Goal: Check status: Check status

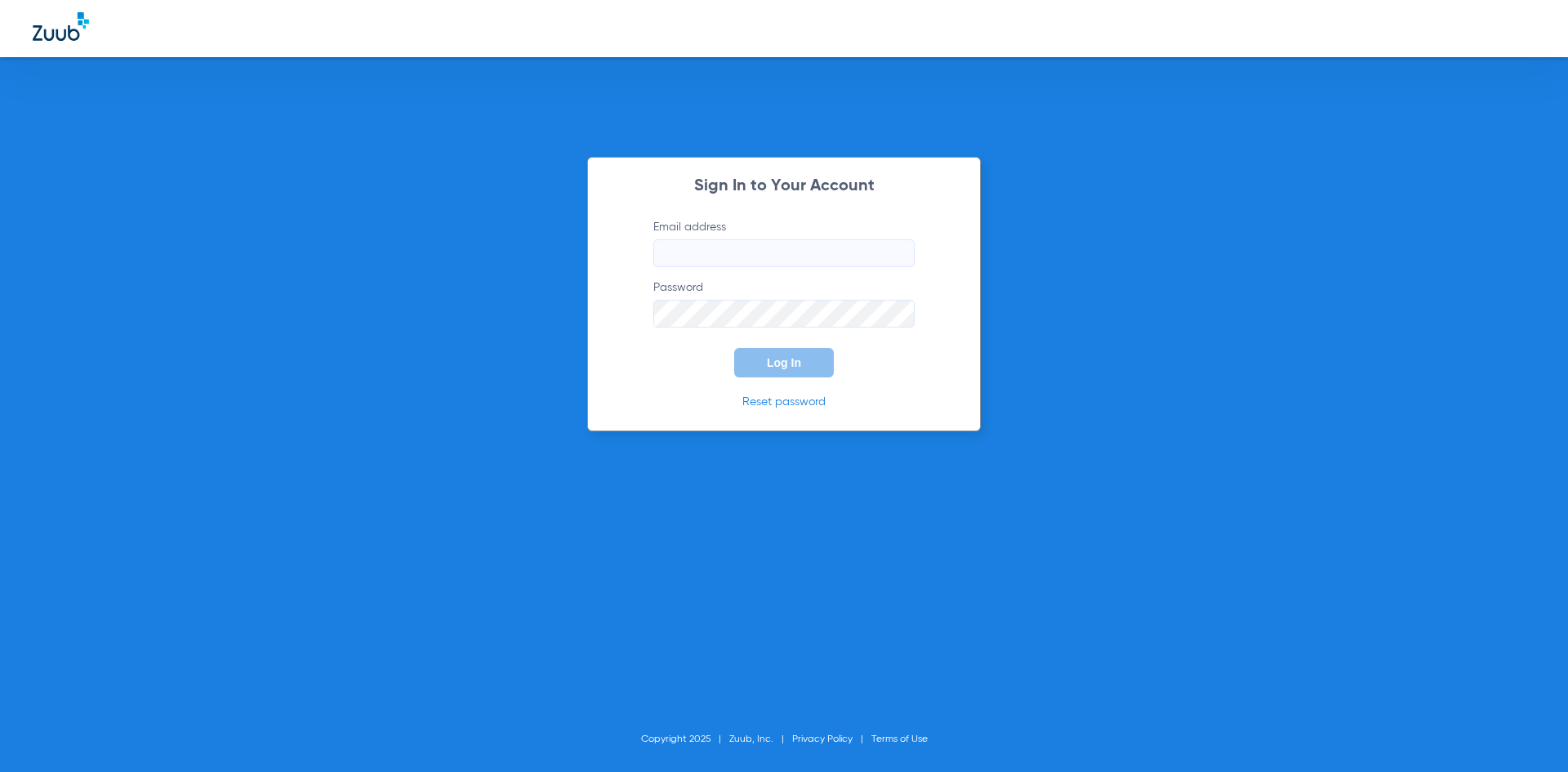
type input "[PERSON_NAME][EMAIL_ADDRESS][PERSON_NAME][DOMAIN_NAME]"
click at [659, 380] on div "Sign In to Your Account Email address [PERSON_NAME][EMAIL_ADDRESS][PERSON_NAME]…" at bounding box center [784, 294] width 394 height 274
click at [805, 354] on button "Log In" at bounding box center [784, 363] width 100 height 29
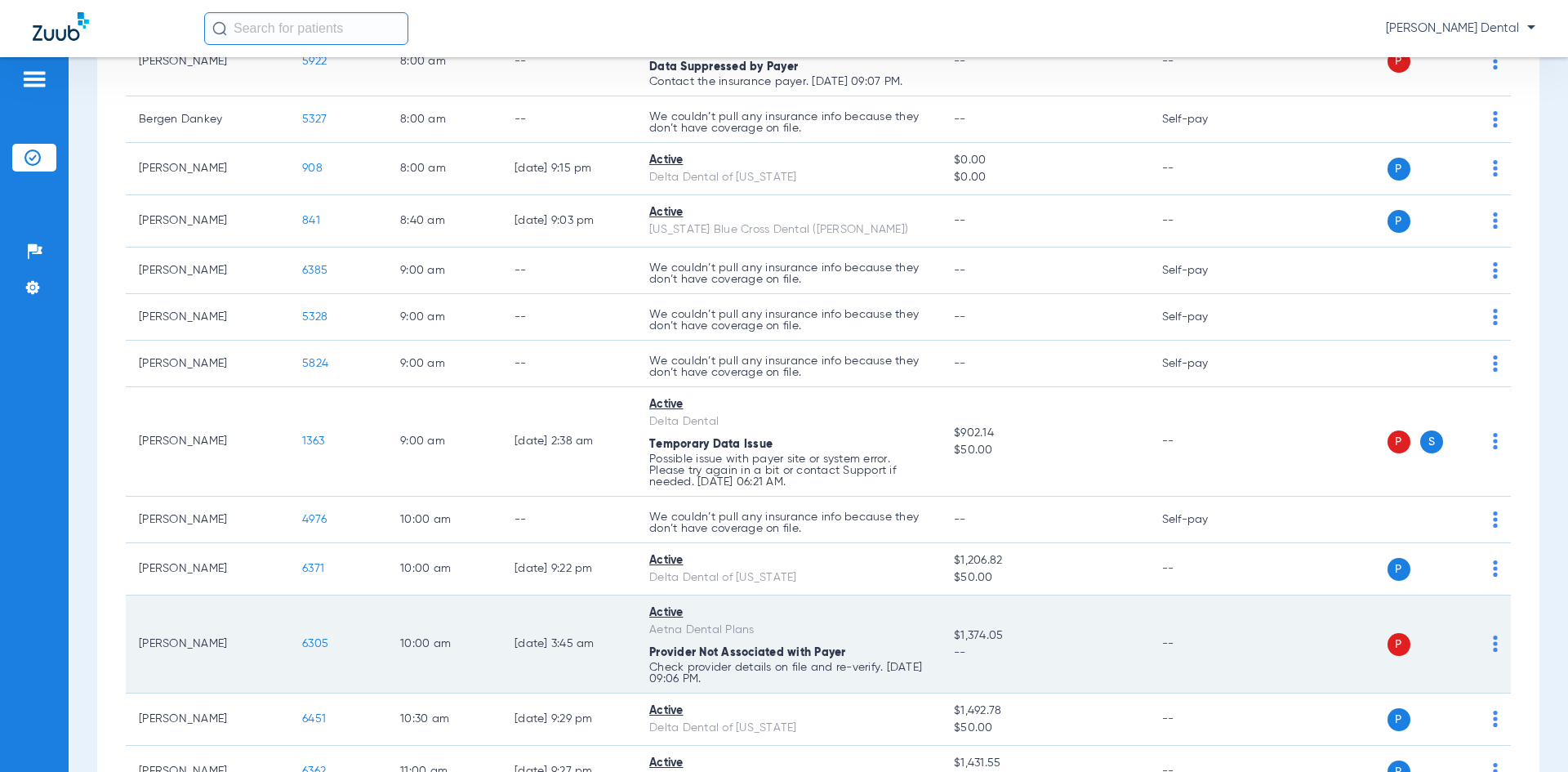
scroll to position [245, 0]
click at [327, 644] on span "6305" at bounding box center [315, 643] width 26 height 11
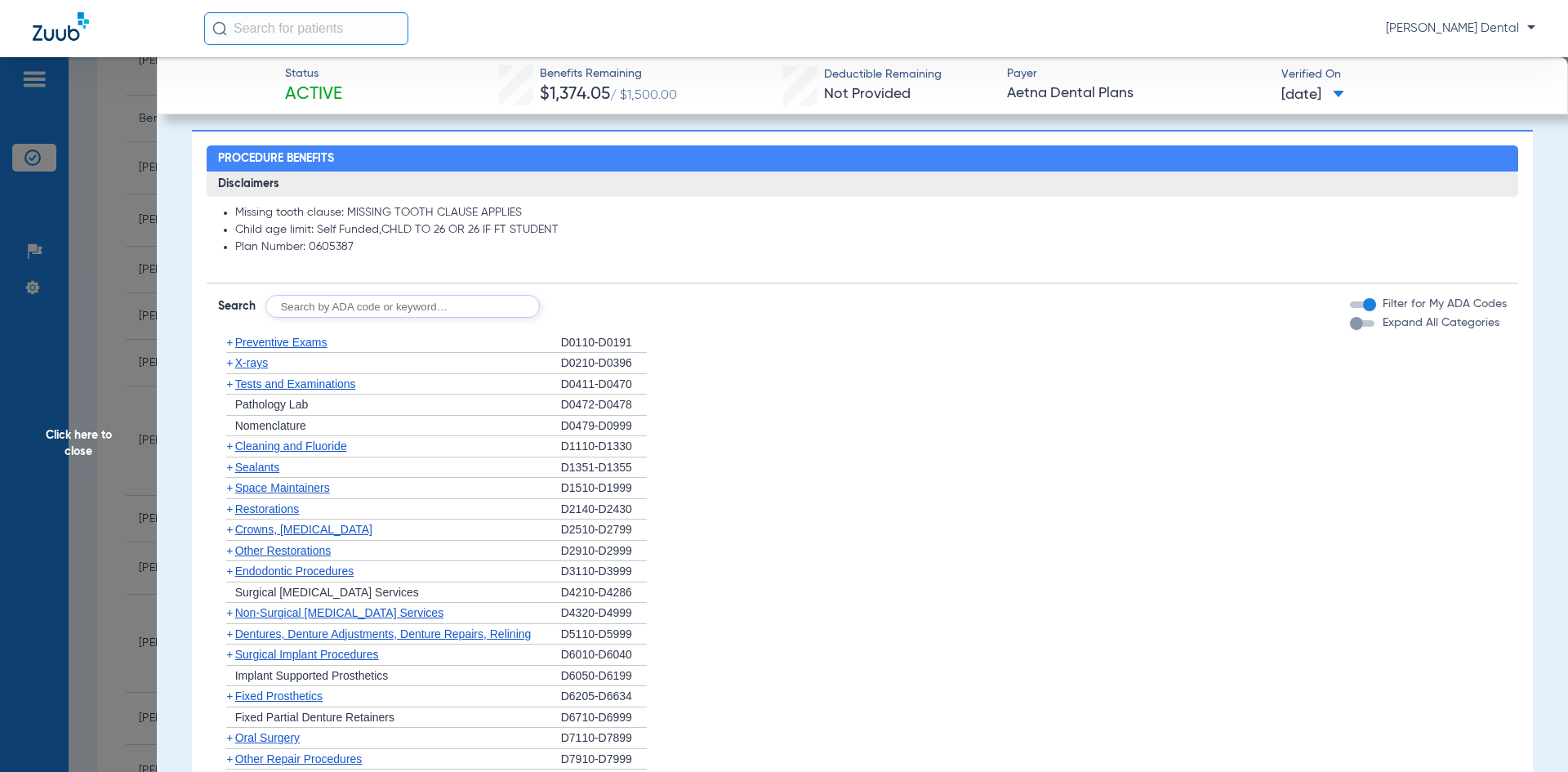
scroll to position [901, 0]
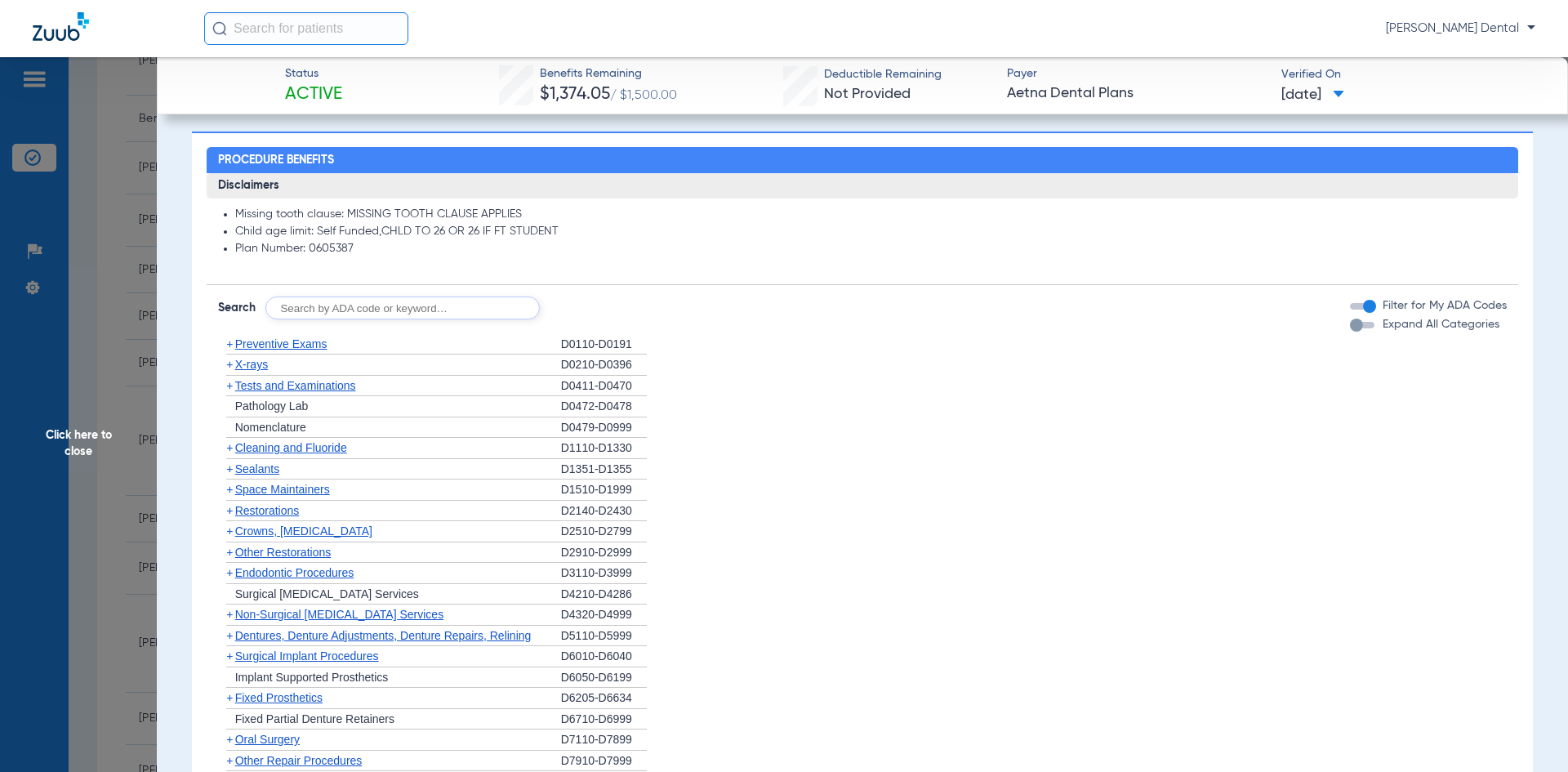
click at [280, 450] on span "Cleaning and Fluoride" at bounding box center [291, 448] width 112 height 13
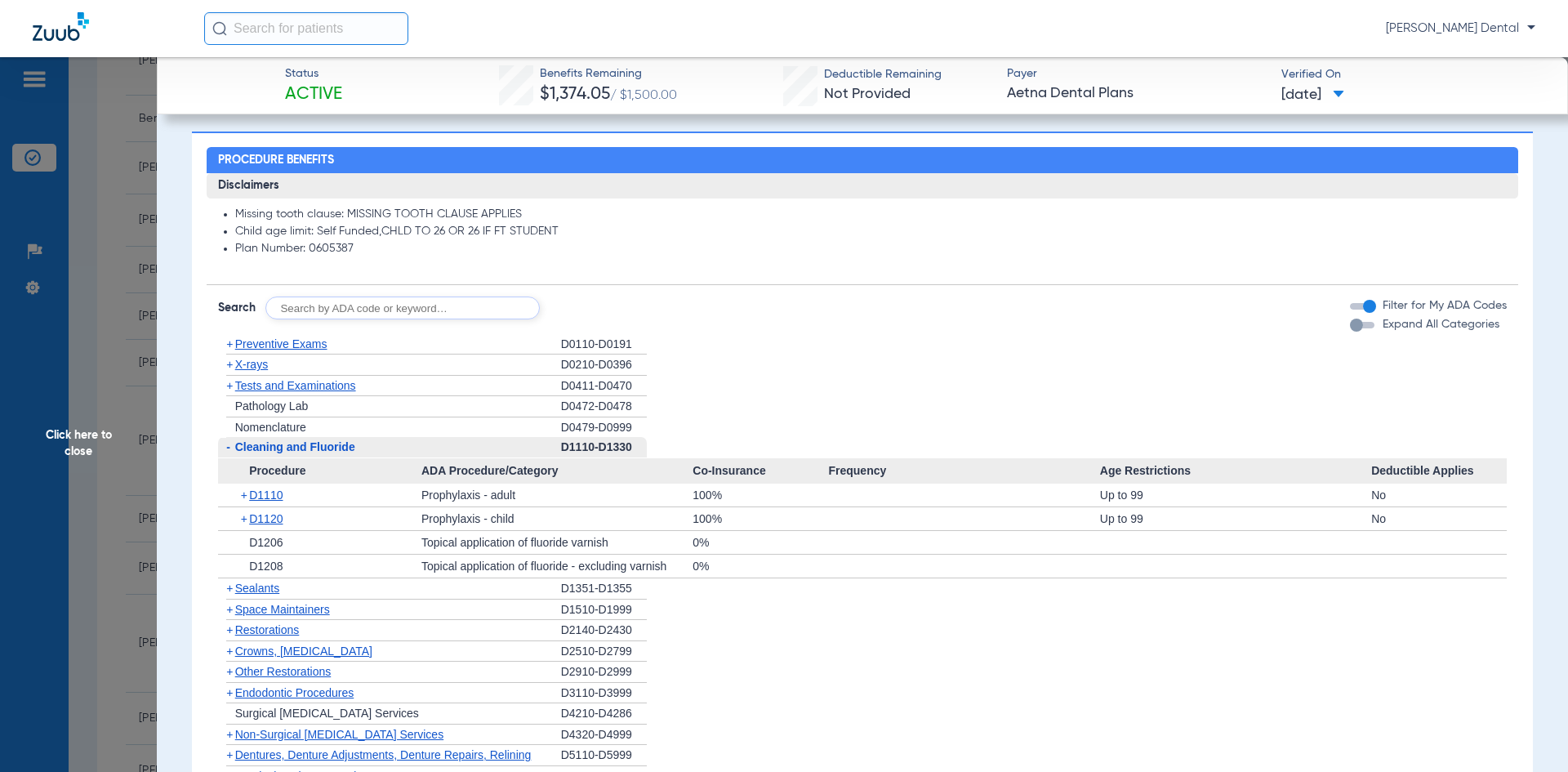
click at [29, 436] on span "Click here to close" at bounding box center [79, 443] width 157 height 772
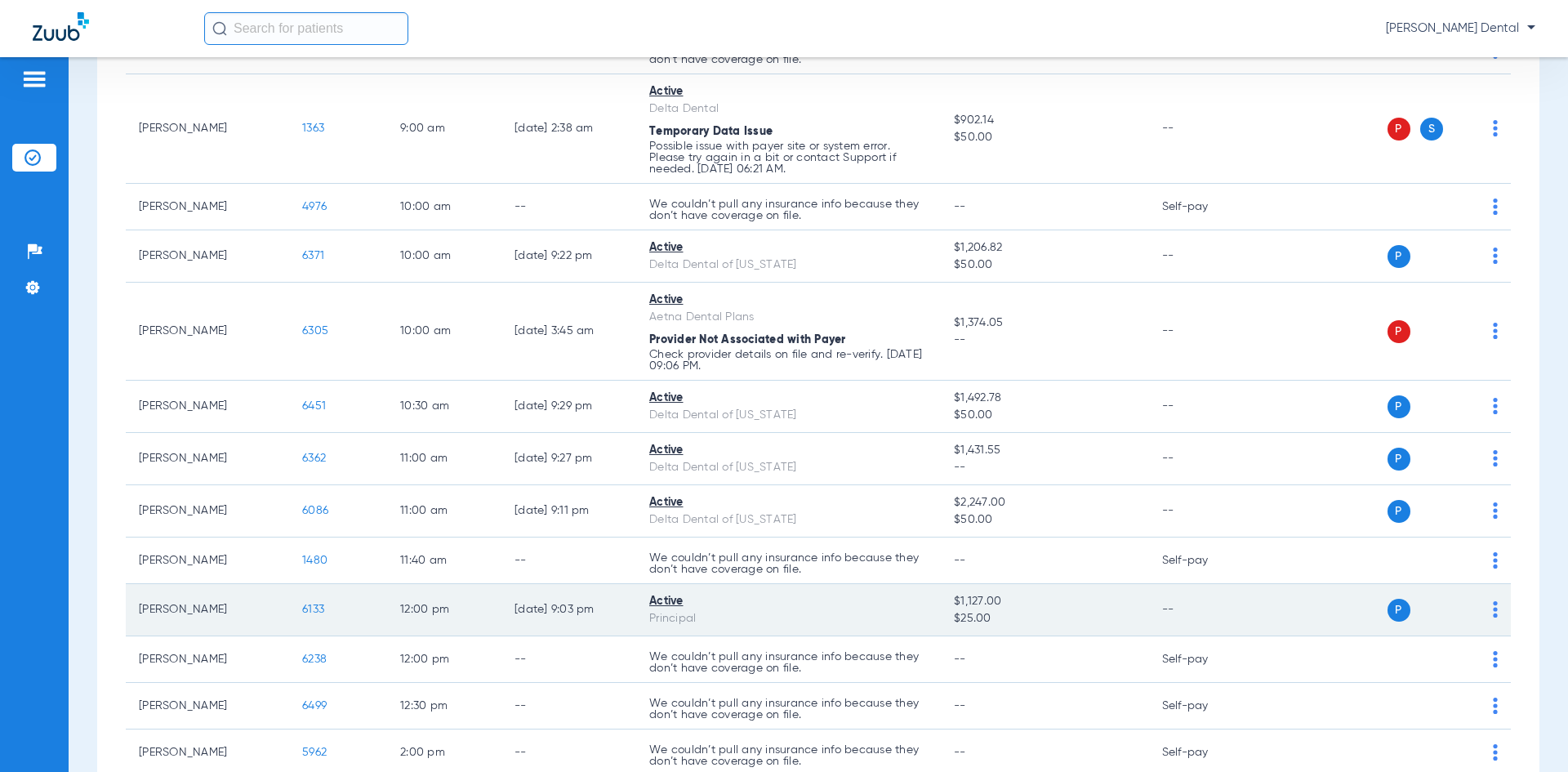
scroll to position [572, 0]
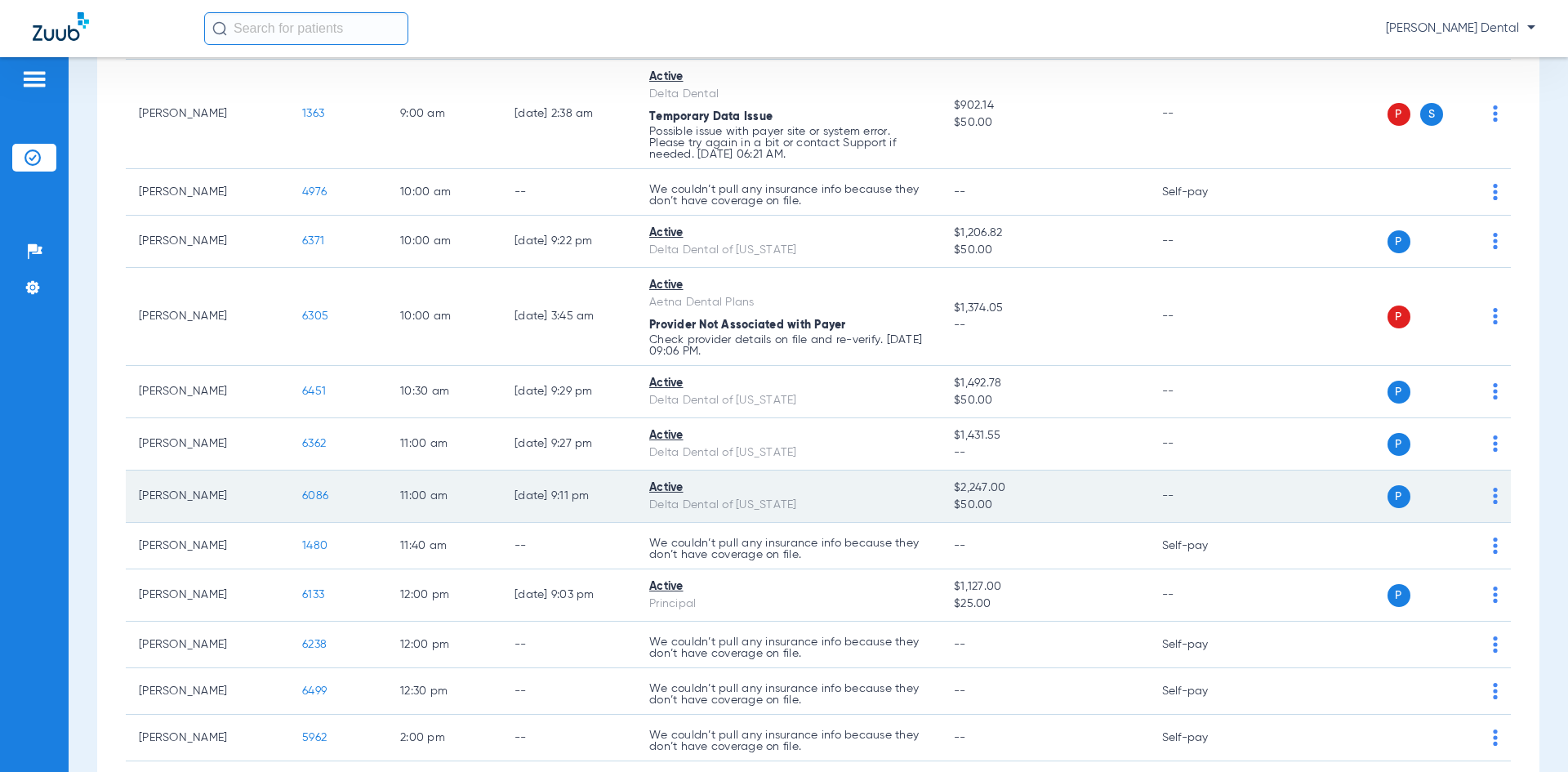
click at [309, 494] on span "6086" at bounding box center [315, 496] width 26 height 11
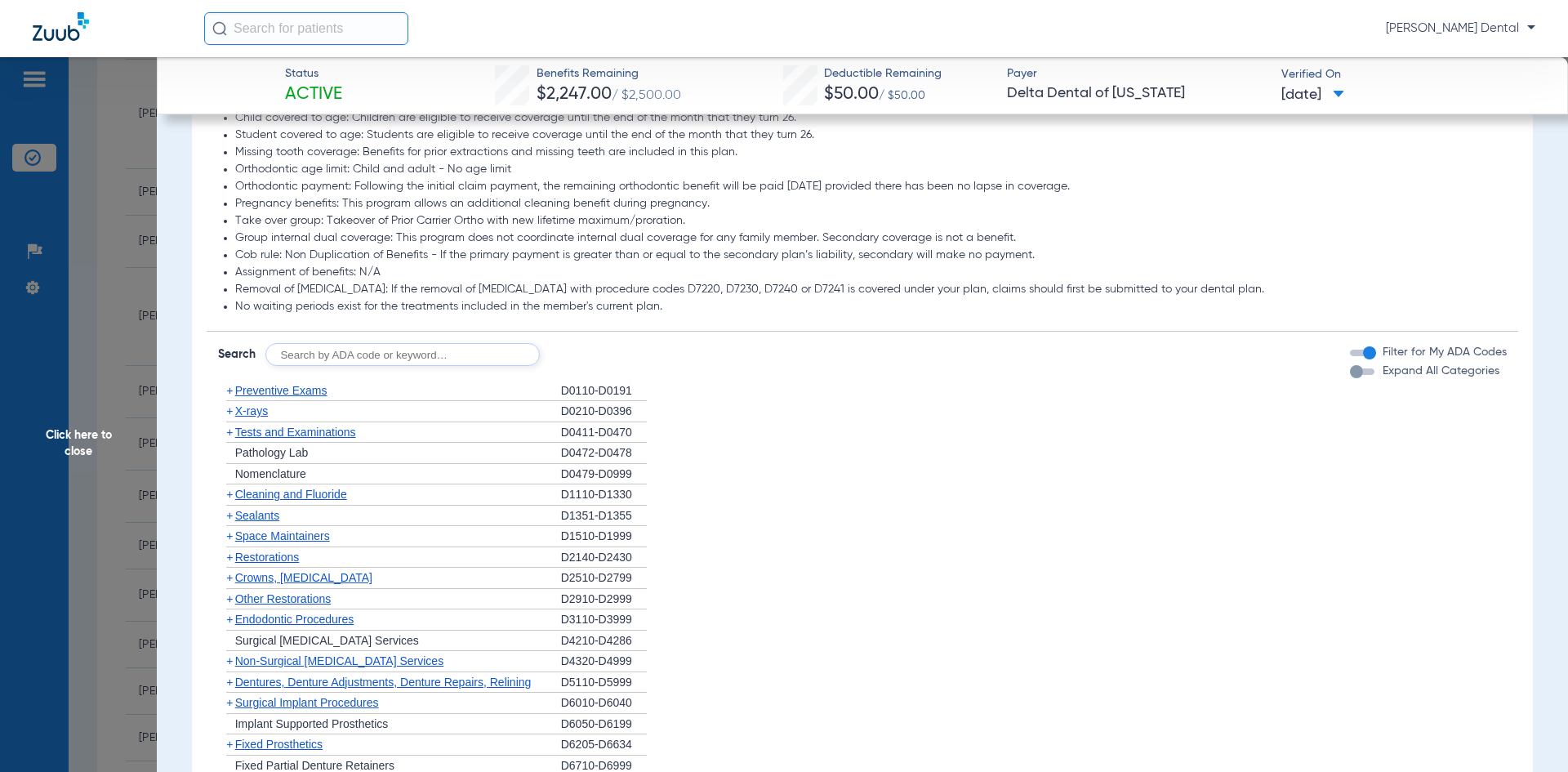
scroll to position [899, 0]
click at [310, 497] on span "Cleaning and Fluoride" at bounding box center [291, 490] width 112 height 13
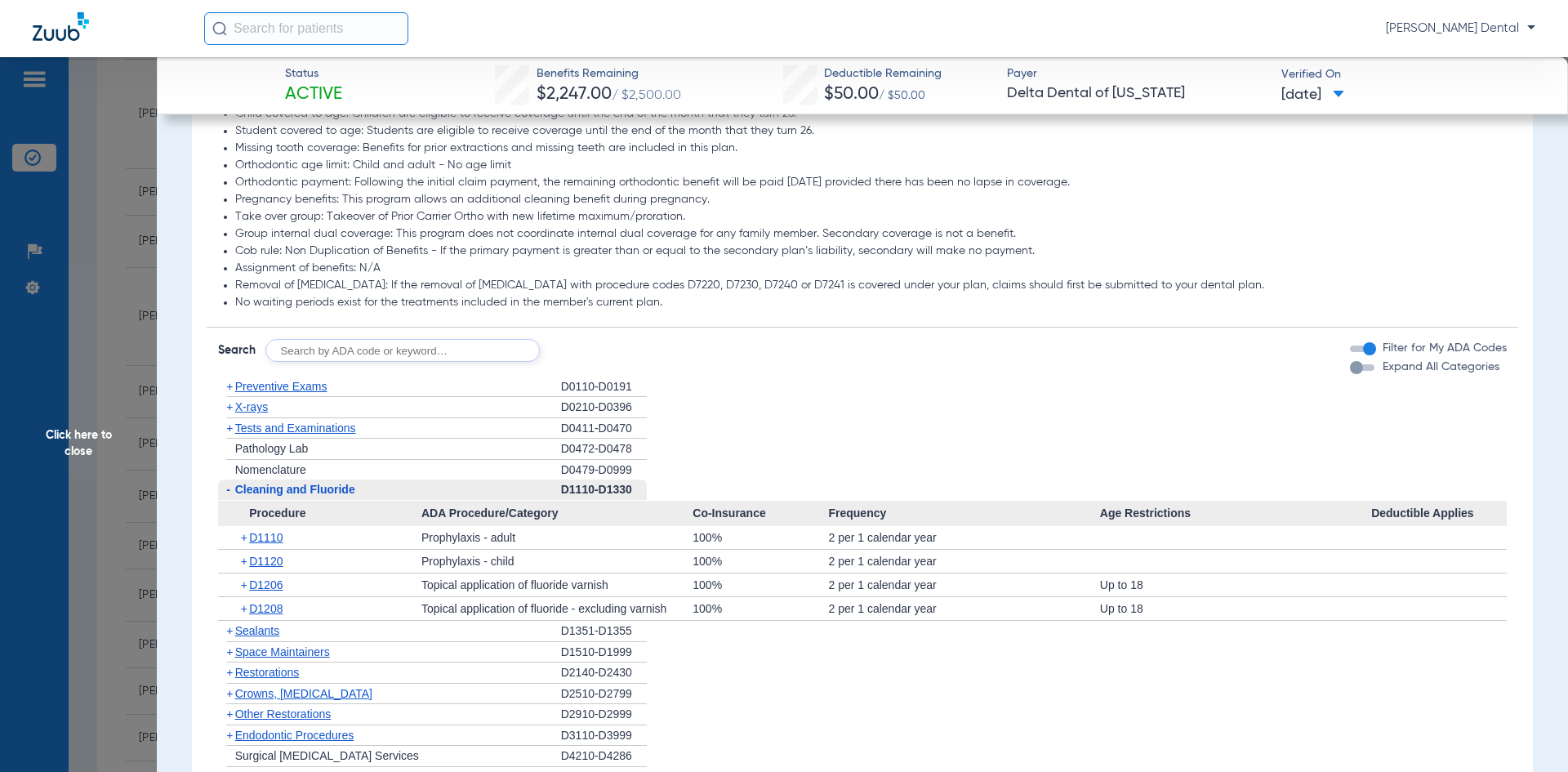
click at [93, 475] on span "Click here to close" at bounding box center [79, 443] width 157 height 772
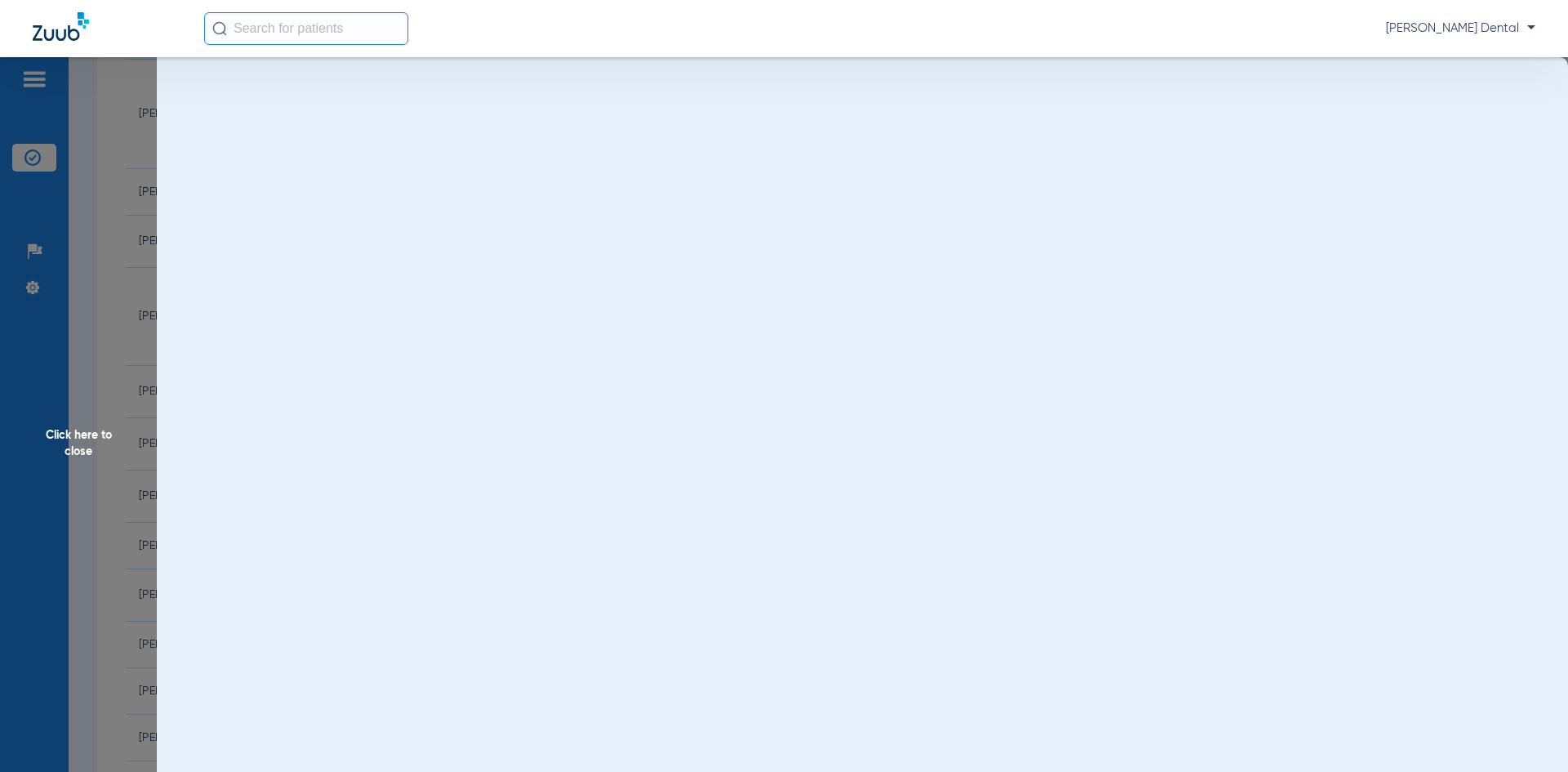
scroll to position [0, 0]
